Goal: Check status: Check status

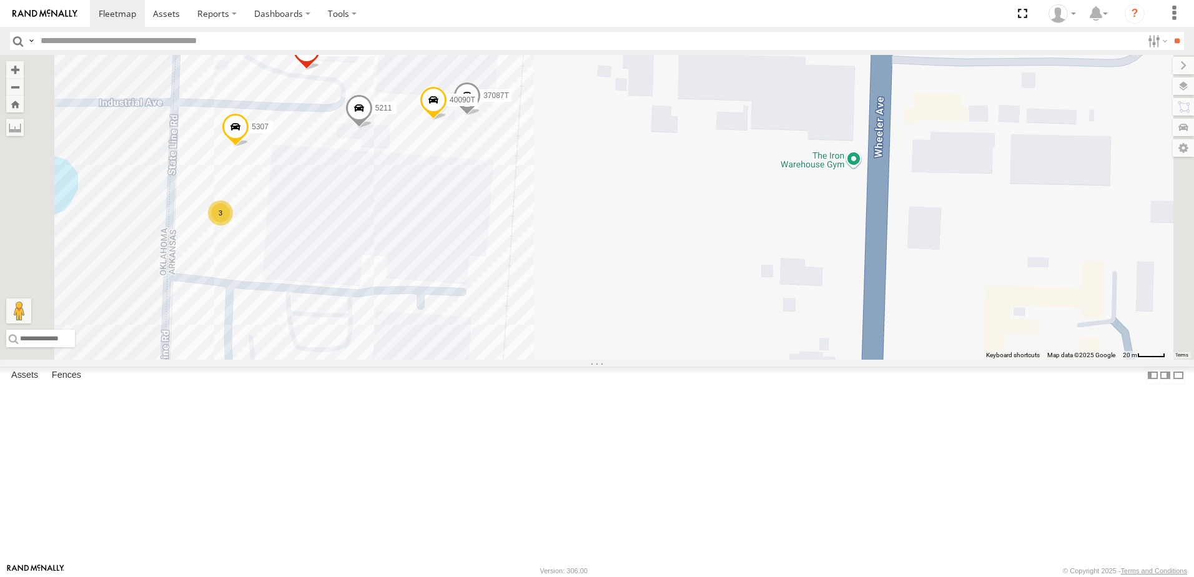
drag, startPoint x: 663, startPoint y: 255, endPoint x: 657, endPoint y: 275, distance: 20.9
click at [657, 275] on div "37152T T3214 40022T T3201 37148T 5279 5381-Sold 7771T 40032T 37095T 7774T 37139…" at bounding box center [597, 207] width 1194 height 305
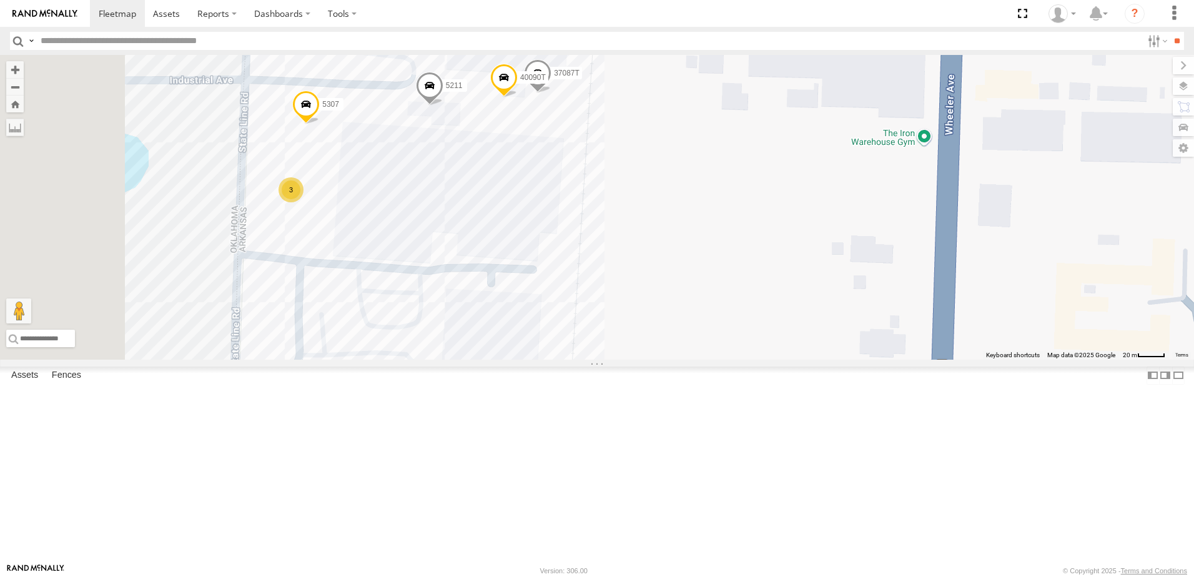
drag, startPoint x: 745, startPoint y: 288, endPoint x: 793, endPoint y: 227, distance: 77.0
click at [793, 231] on div "37152T T3214 40022T T3201 37148T 5279 5381-Sold 7771T 40032T 37095T 7774T 37139…" at bounding box center [597, 207] width 1194 height 305
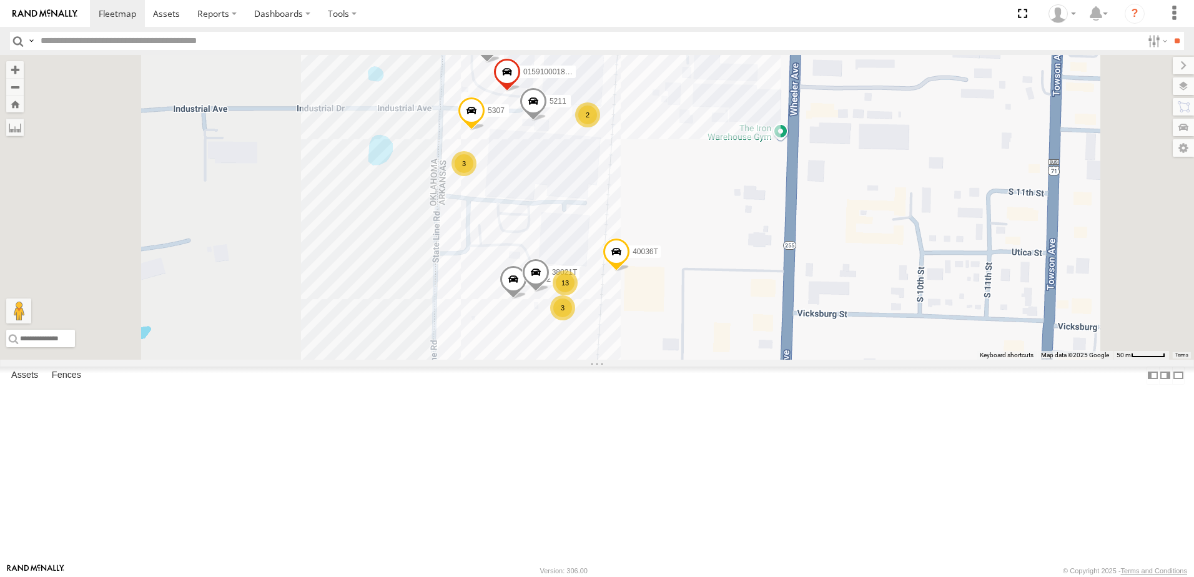
drag, startPoint x: 798, startPoint y: 450, endPoint x: 797, endPoint y: 363, distance: 86.8
click at [796, 360] on div "37152T T3214 40022T T3201 37148T 5279 5381-Sold 7771T 40032T 37095T 7774T 37139…" at bounding box center [597, 207] width 1194 height 305
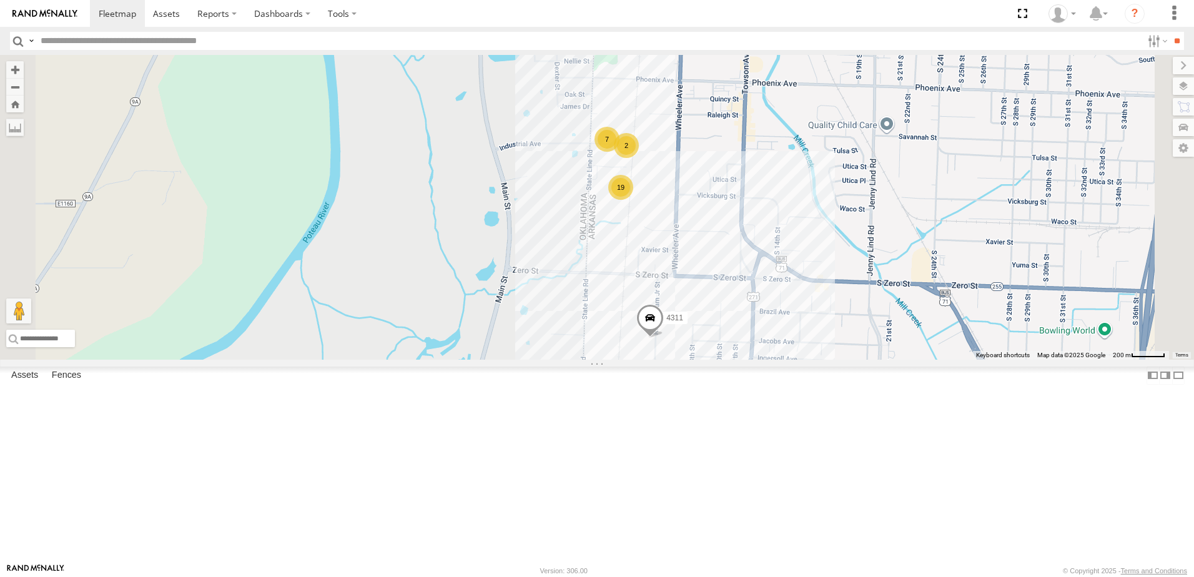
drag, startPoint x: 574, startPoint y: 366, endPoint x: 575, endPoint y: 315, distance: 50.6
click at [574, 332] on div "37152T T3214 40022T T3201 37148T 5279 5381-Sold 7771T 40032T 37095T 7774T 37139…" at bounding box center [597, 207] width 1194 height 305
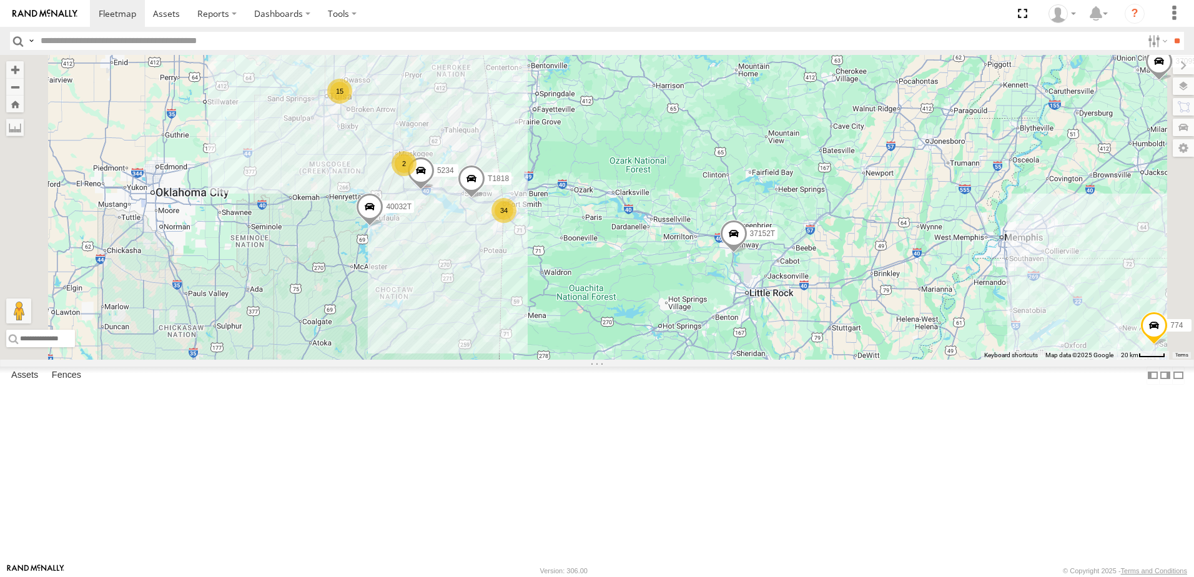
drag, startPoint x: 482, startPoint y: 372, endPoint x: 574, endPoint y: 365, distance: 92.1
click at [566, 360] on div "To navigate the map with touch gestures double-tap and hold your finger on the …" at bounding box center [597, 207] width 1194 height 305
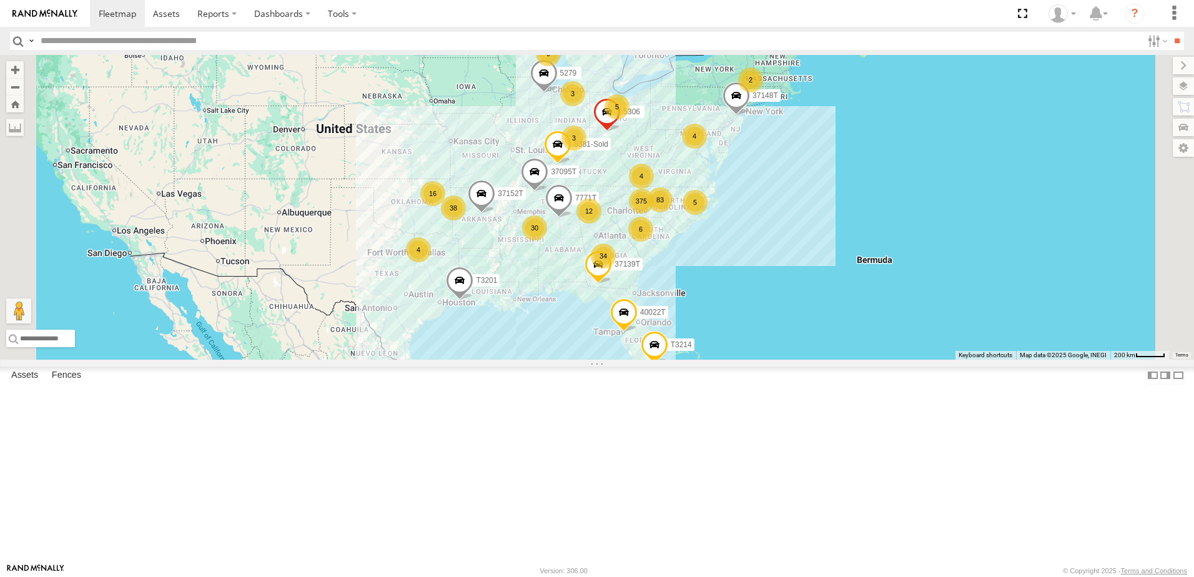
drag, startPoint x: 490, startPoint y: 334, endPoint x: 477, endPoint y: 303, distance: 33.3
click at [477, 303] on div "37152T 375 34 30 38 9 16 5 83 T3214 6 12 3 4 3 4 40022T 2 5 T3201 2 4 37148T 52…" at bounding box center [597, 207] width 1194 height 305
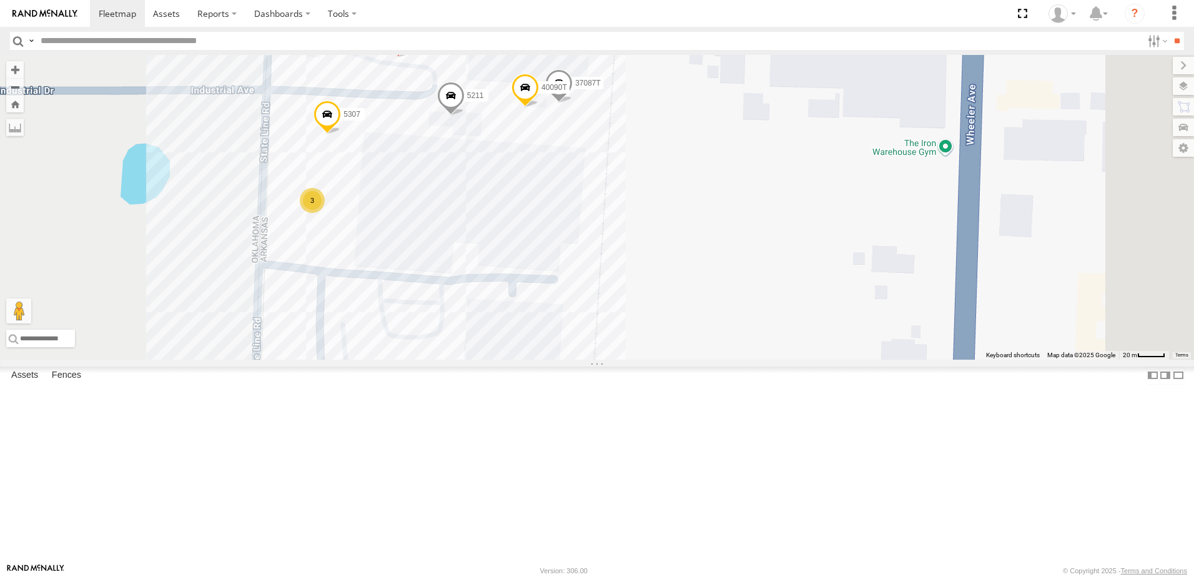
drag, startPoint x: 874, startPoint y: 315, endPoint x: 855, endPoint y: 293, distance: 29.2
click at [855, 293] on div "37152T T3214 40022T 40088T T3201 37148T 5279 37134T 7771T 37095T 7774T 37139T 5…" at bounding box center [597, 207] width 1194 height 305
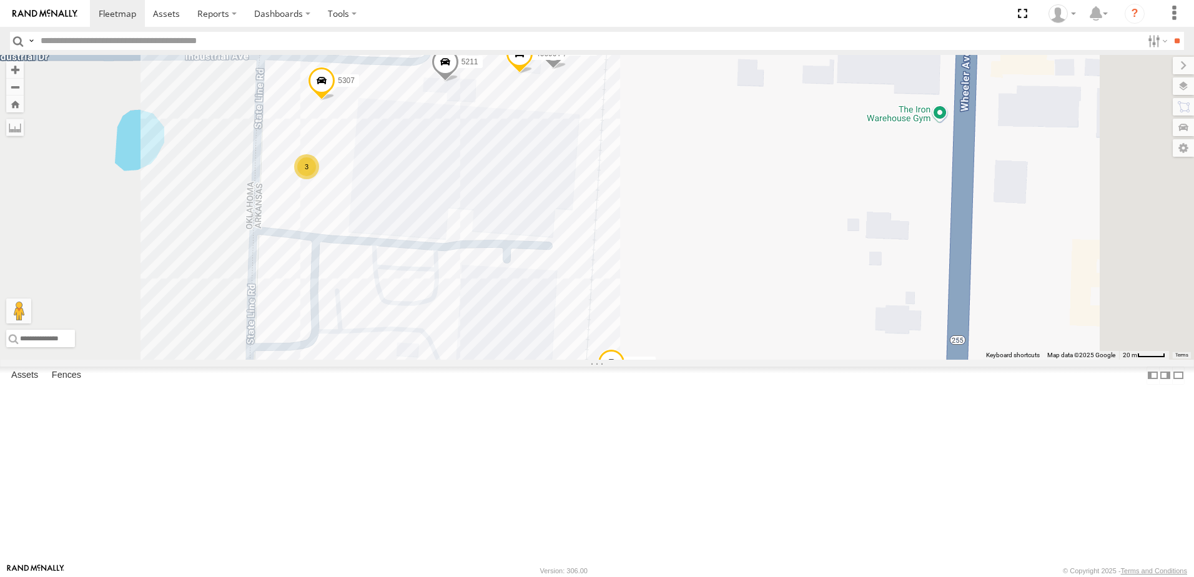
drag, startPoint x: 821, startPoint y: 357, endPoint x: 813, endPoint y: 320, distance: 38.3
click at [813, 320] on div "37152T T3214 40022T 40088T T3201 37148T 5279 37134T 7771T 37095T 7774T 37139T 5…" at bounding box center [597, 207] width 1194 height 305
